Goal: Communication & Community: Share content

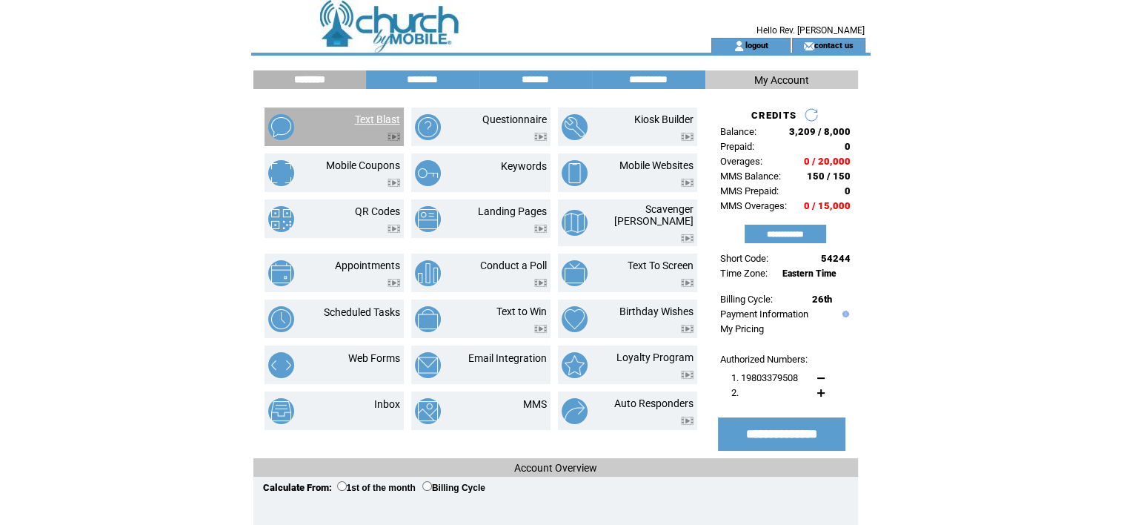
click at [365, 114] on link "Text Blast" at bounding box center [377, 119] width 45 height 12
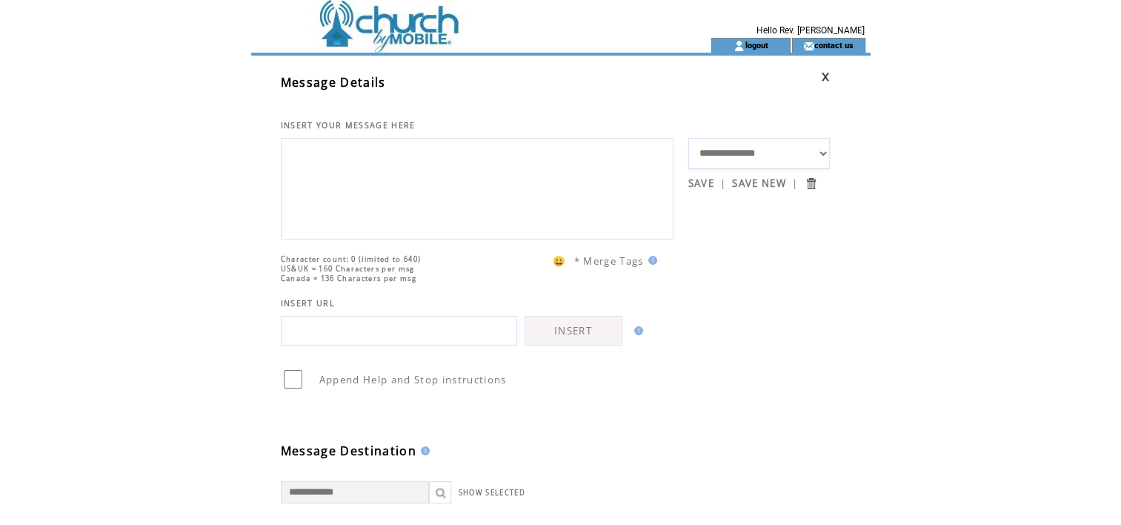
click at [298, 152] on textarea at bounding box center [477, 186] width 377 height 89
click at [525, 165] on textarea "**********" at bounding box center [477, 186] width 377 height 89
click at [514, 163] on textarea "**********" at bounding box center [477, 186] width 377 height 89
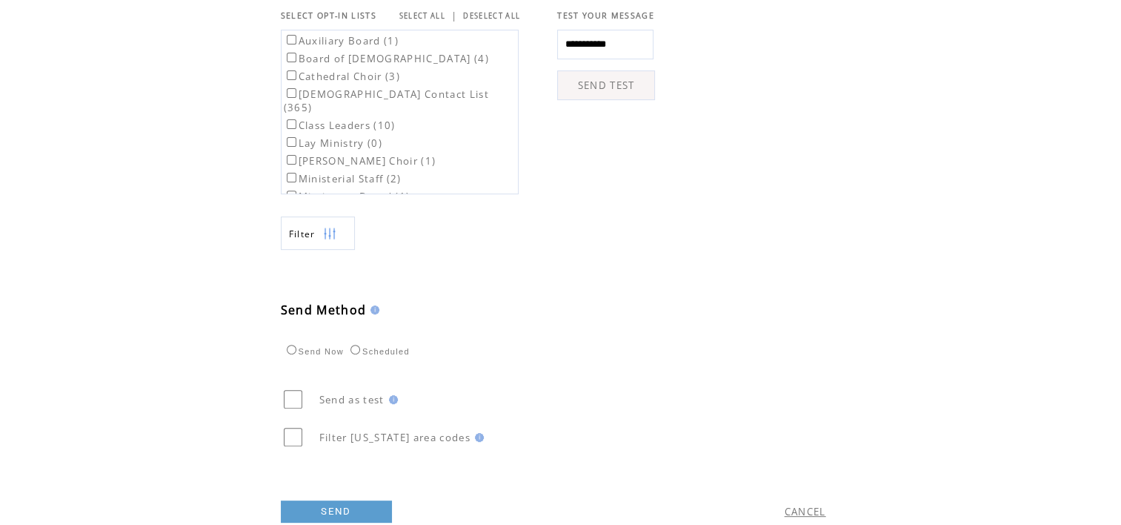
scroll to position [519, 0]
type textarea "**********"
click at [289, 81] on label "Cathedral Choir (3)" at bounding box center [342, 73] width 116 height 13
click at [290, 148] on label "Lay Ministry (0)" at bounding box center [333, 140] width 99 height 13
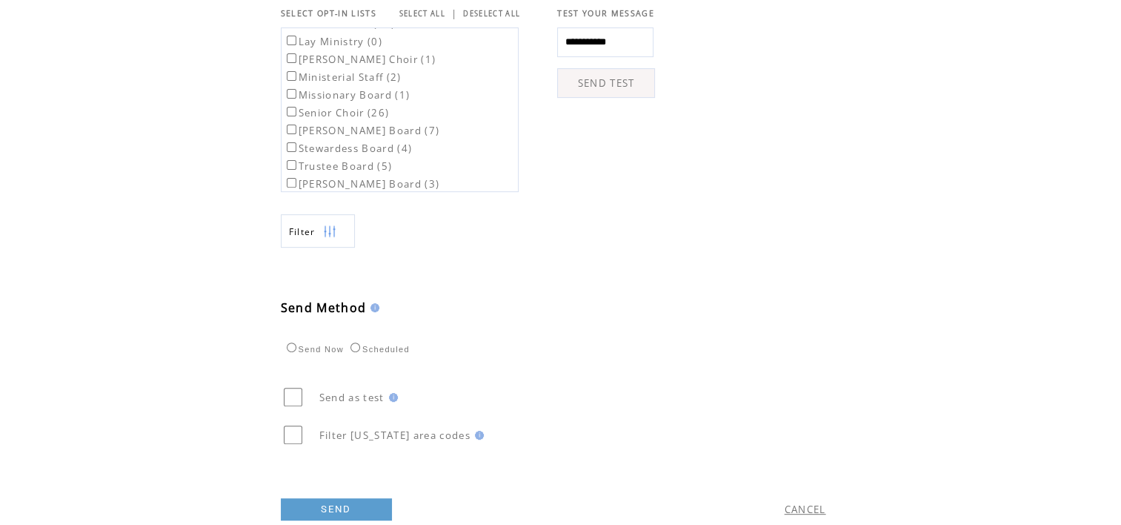
scroll to position [101, 0]
click at [294, 157] on table "Auxiliary Board (1) Board of Evangelism (4) Cathedral Choir (3) Church Contact …" at bounding box center [400, 68] width 236 height 282
click at [291, 178] on label "Usher Board (3)" at bounding box center [362, 182] width 156 height 13
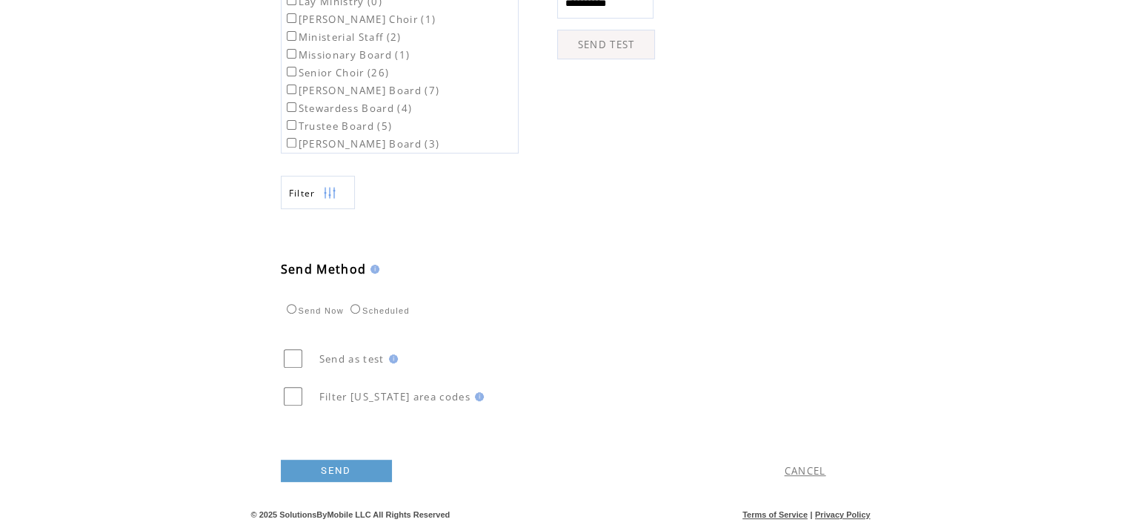
scroll to position [578, 0]
click at [326, 474] on link "SEND" at bounding box center [336, 469] width 111 height 22
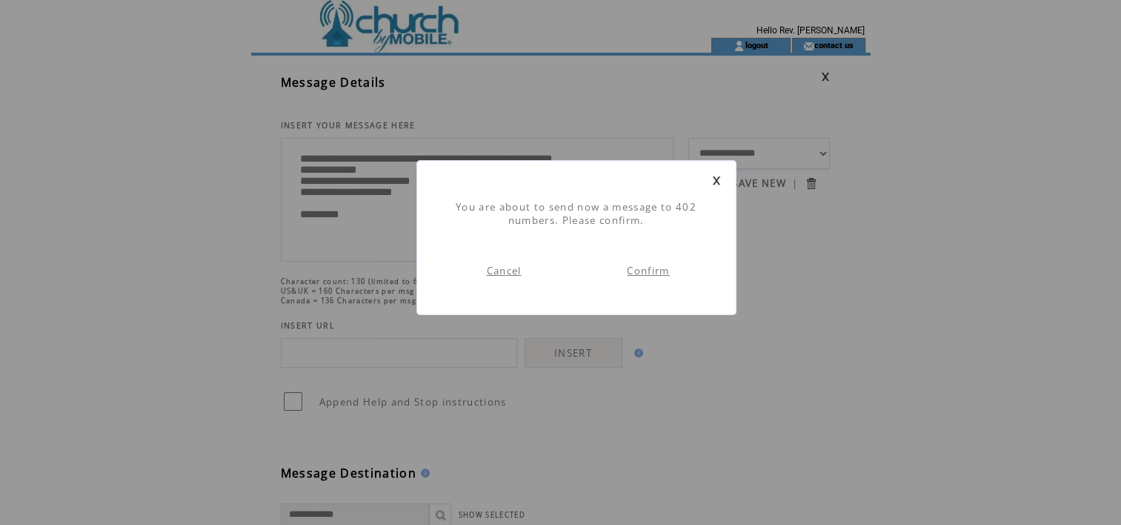
click at [649, 271] on link "Confirm" at bounding box center [648, 270] width 42 height 13
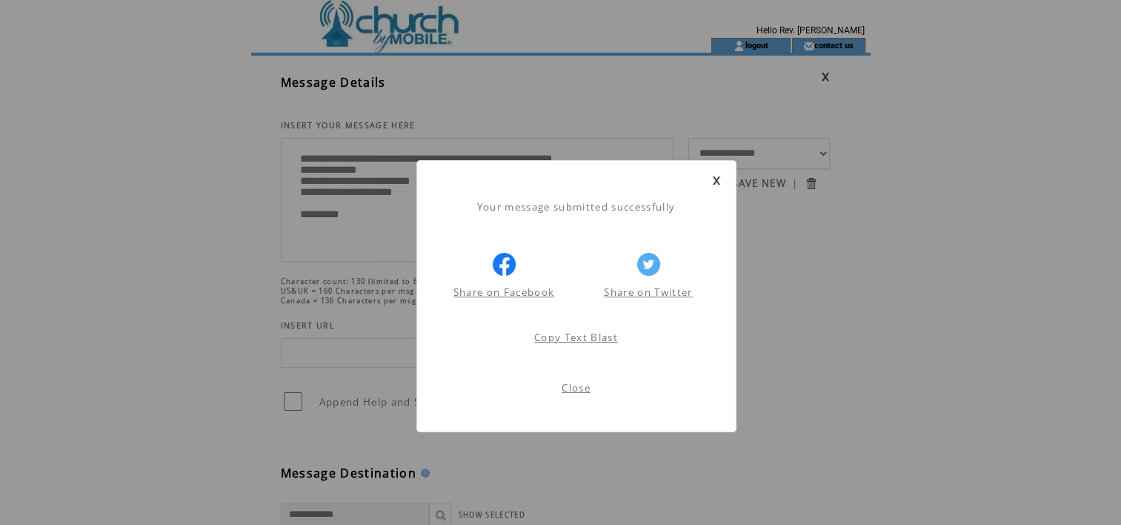
click at [576, 384] on link "Close" at bounding box center [576, 387] width 29 height 13
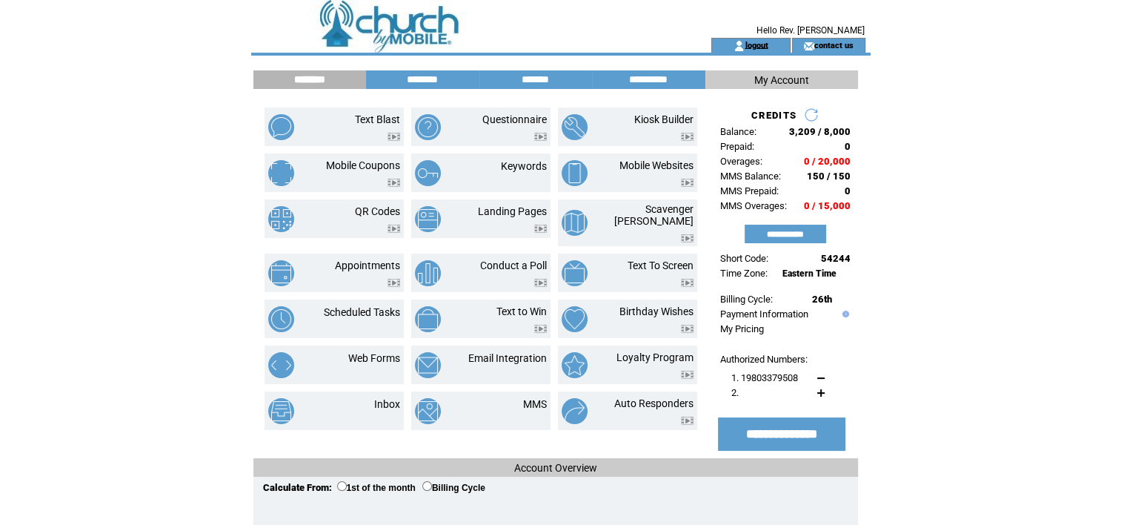
click at [757, 42] on link "logout" at bounding box center [756, 45] width 23 height 10
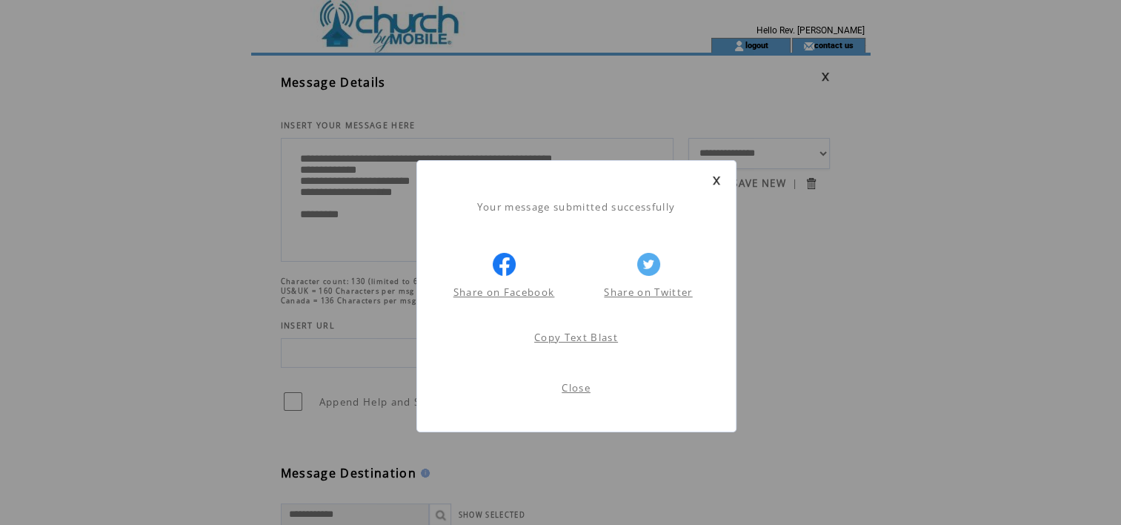
click at [567, 394] on link "Close" at bounding box center [576, 387] width 29 height 13
click at [577, 387] on link "Close" at bounding box center [576, 387] width 29 height 13
click at [576, 385] on link "Close" at bounding box center [576, 387] width 29 height 13
